Goal: Task Accomplishment & Management: Manage account settings

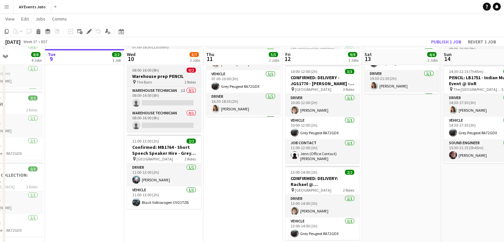
scroll to position [115, 0]
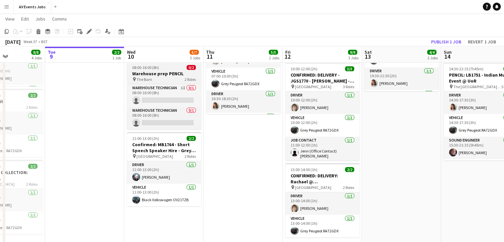
click at [169, 137] on div "11:00-13:00 (2h) 2/2" at bounding box center [164, 138] width 74 height 5
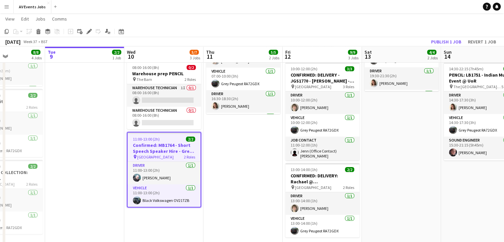
click at [155, 139] on span "11:00-13:00 (2h)" at bounding box center [146, 139] width 27 height 5
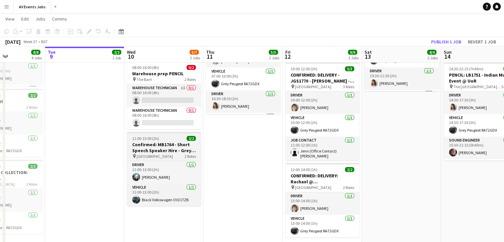
click at [155, 139] on span "11:00-13:00 (2h)" at bounding box center [145, 138] width 27 height 5
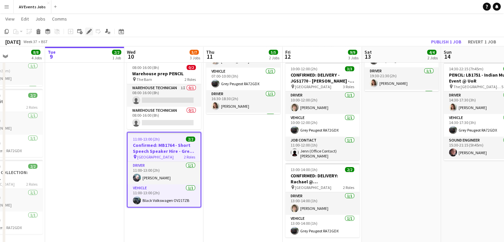
click at [88, 32] on icon at bounding box center [89, 32] width 4 height 4
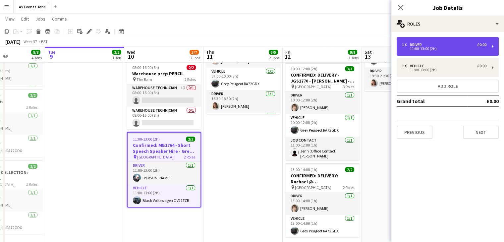
click at [436, 49] on div "11:00-13:00 (2h)" at bounding box center [444, 48] width 85 height 3
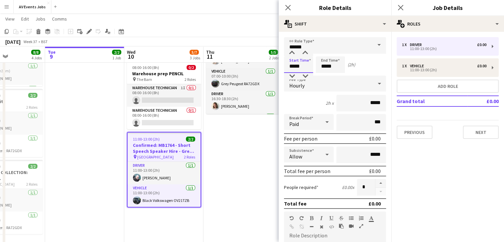
drag, startPoint x: 306, startPoint y: 68, endPoint x: 275, endPoint y: 68, distance: 30.5
click at [275, 68] on body "Menu Boards Boards Boards All jobs Status Workforce Workforce My Workforce Recr…" at bounding box center [252, 69] width 504 height 369
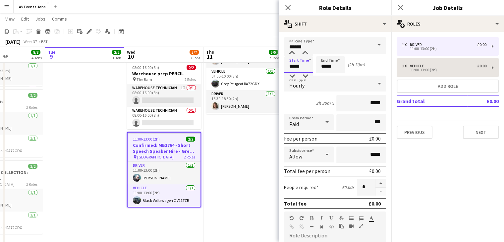
type input "*****"
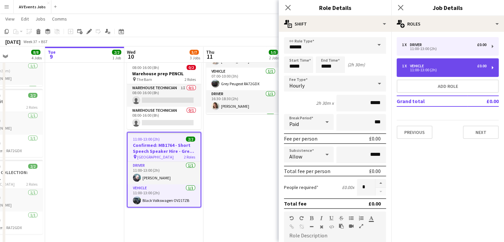
click at [421, 69] on div "11:00-13:00 (2h)" at bounding box center [444, 69] width 85 height 3
type input "*******"
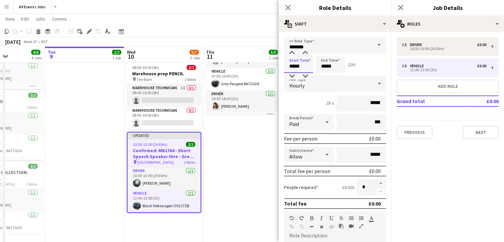
click at [298, 66] on input "*****" at bounding box center [298, 64] width 29 height 17
drag, startPoint x: 308, startPoint y: 66, endPoint x: 269, endPoint y: 67, distance: 38.5
click at [269, 67] on body "Menu Boards Boards Boards All jobs Status Workforce Workforce My Workforce Recr…" at bounding box center [252, 69] width 504 height 369
type input "*****"
click at [482, 134] on button "Next" at bounding box center [481, 132] width 36 height 13
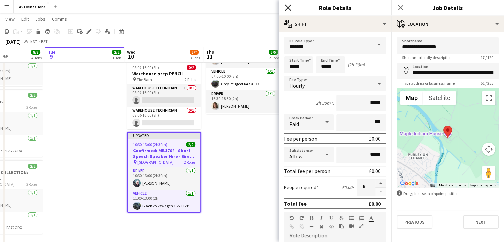
click at [288, 6] on icon "Close pop-in" at bounding box center [288, 7] width 6 height 6
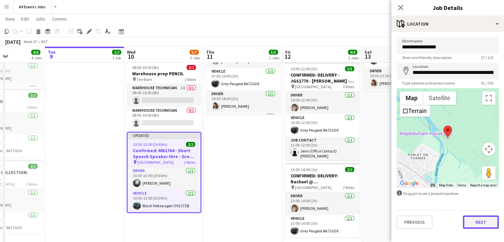
click at [481, 224] on button "Next" at bounding box center [481, 221] width 36 height 13
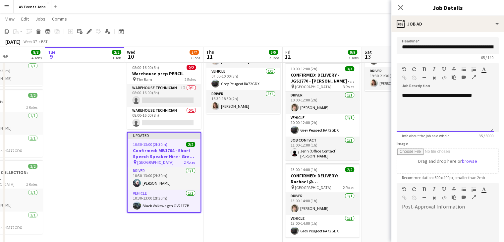
click at [484, 98] on div "**********" at bounding box center [445, 112] width 97 height 40
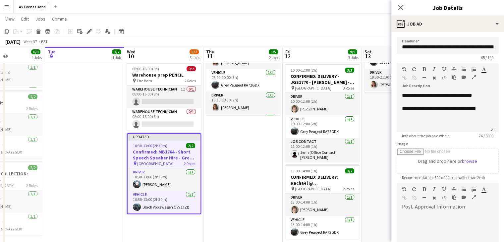
scroll to position [85, 0]
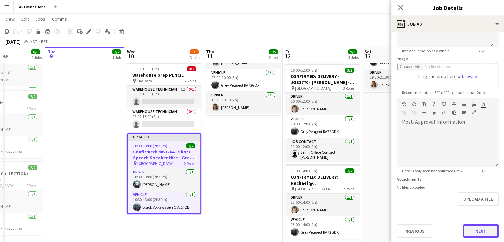
click at [473, 229] on button "Next" at bounding box center [481, 230] width 36 height 13
type input "*******"
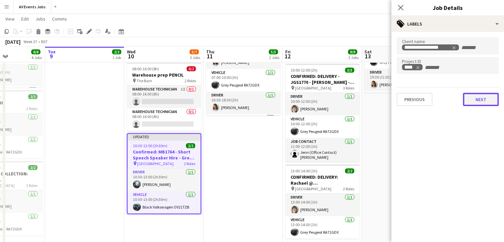
click at [471, 104] on button "Next" at bounding box center [481, 99] width 36 height 13
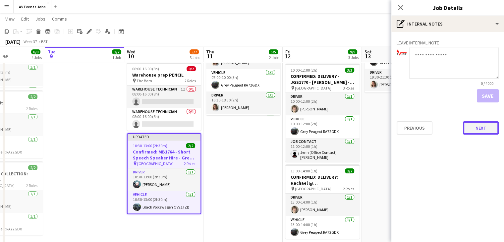
click at [487, 133] on button "Next" at bounding box center [481, 127] width 36 height 13
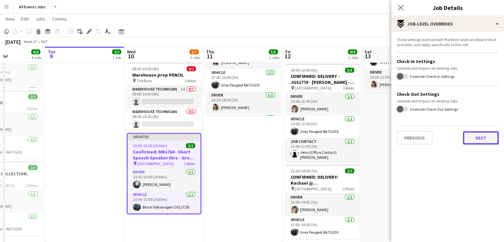
click at [478, 143] on button "Next" at bounding box center [481, 137] width 36 height 13
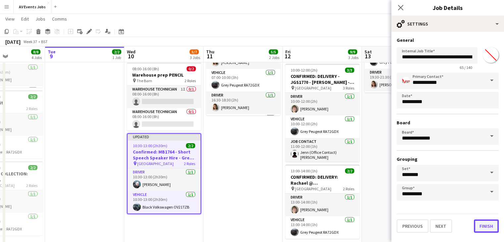
click at [482, 224] on button "Finish" at bounding box center [486, 225] width 25 height 13
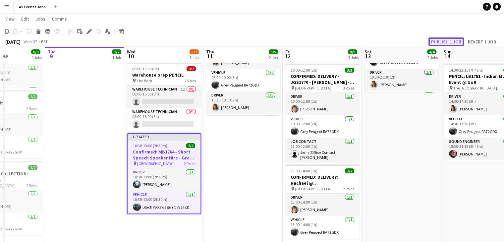
click at [447, 40] on button "Publish 1 job" at bounding box center [446, 41] width 35 height 9
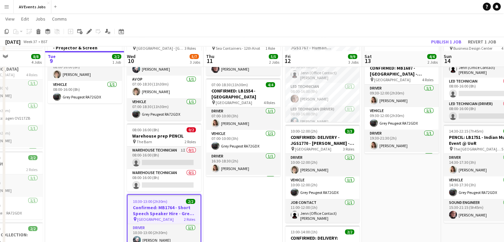
scroll to position [58, 0]
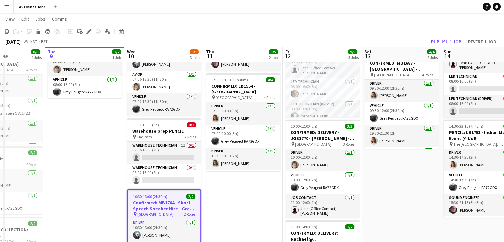
click at [158, 193] on app-job-card "10:30-13:00 (2h30m) 2/2 Confirmed: MB1764 - Short Speech Speaker Hire - Grey [P…" at bounding box center [164, 227] width 74 height 76
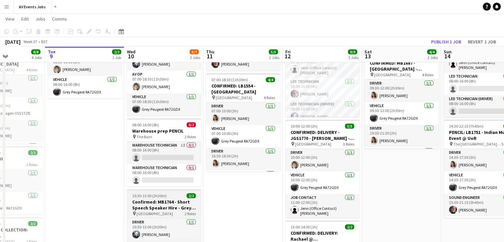
click at [158, 193] on span "10:30-13:00 (2h30m)" at bounding box center [149, 195] width 34 height 5
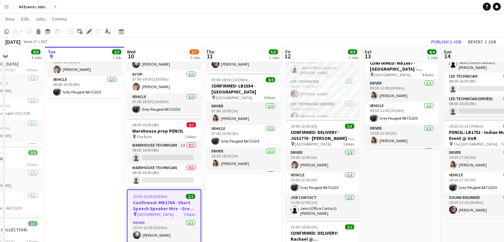
click at [88, 32] on icon at bounding box center [89, 32] width 4 height 4
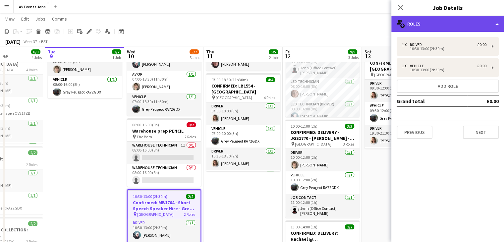
click at [449, 31] on div "multiple-users-add Roles" at bounding box center [448, 24] width 113 height 16
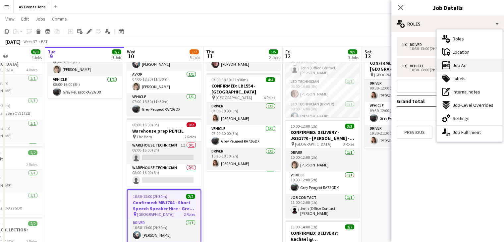
click at [476, 69] on div "ads-window Job Ad" at bounding box center [470, 65] width 66 height 13
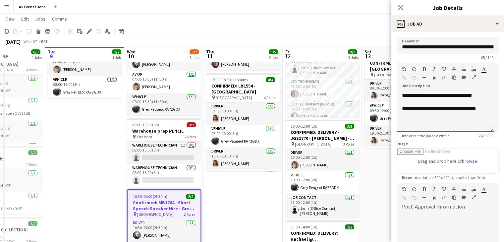
click at [487, 96] on div "**********" at bounding box center [445, 112] width 97 height 40
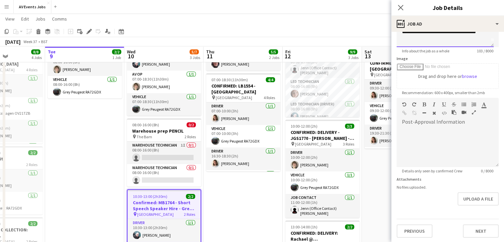
scroll to position [85, 0]
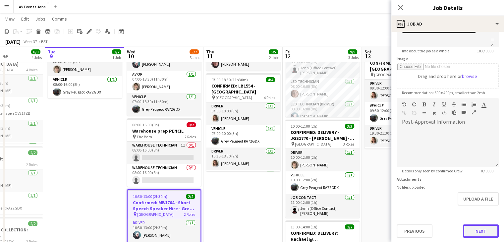
click at [471, 230] on button "Next" at bounding box center [481, 230] width 36 height 13
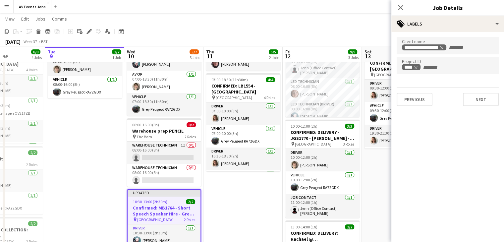
scroll to position [0, 0]
click at [473, 106] on div "**********" at bounding box center [448, 72] width 113 height 80
click at [476, 97] on button "Next" at bounding box center [481, 99] width 36 height 13
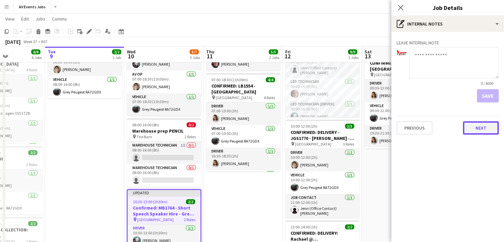
click at [475, 128] on button "Next" at bounding box center [481, 127] width 36 height 13
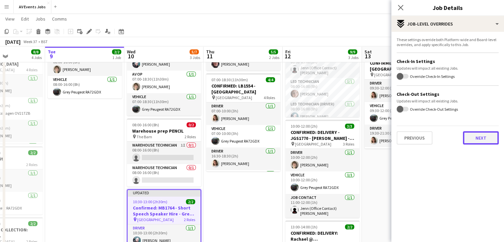
click at [470, 139] on button "Next" at bounding box center [481, 137] width 36 height 13
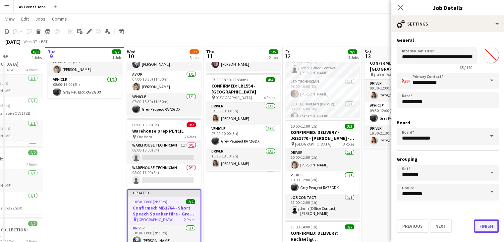
click at [480, 223] on button "Finish" at bounding box center [486, 225] width 25 height 13
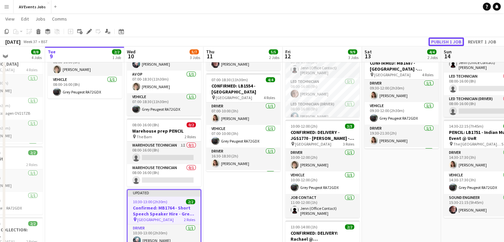
click at [440, 39] on button "Publish 1 job" at bounding box center [446, 41] width 35 height 9
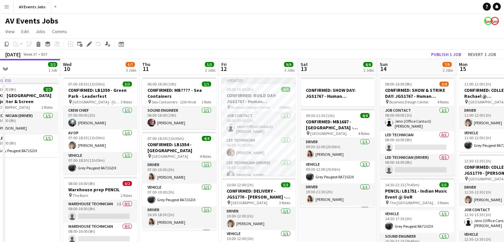
scroll to position [21, 0]
